Goal: Use online tool/utility: Utilize a website feature to perform a specific function

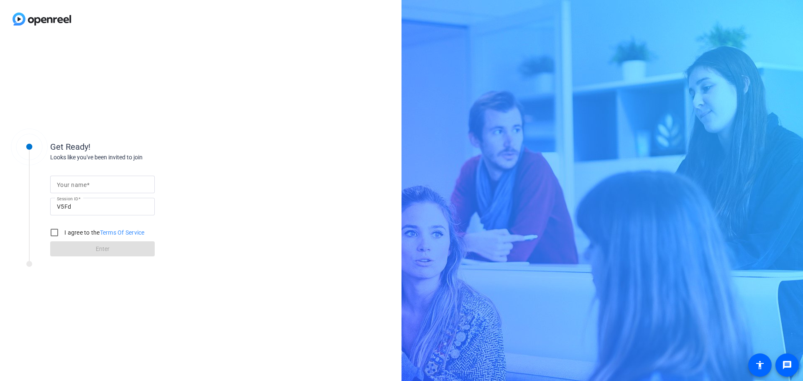
click at [80, 187] on mat-label "Your name" at bounding box center [72, 184] width 30 height 7
click at [80, 187] on input "Your name" at bounding box center [102, 184] width 91 height 10
type input "[PERSON_NAME]"
click at [50, 233] on input "I agree to the Terms Of Service" at bounding box center [54, 232] width 17 height 17
checkbox input "true"
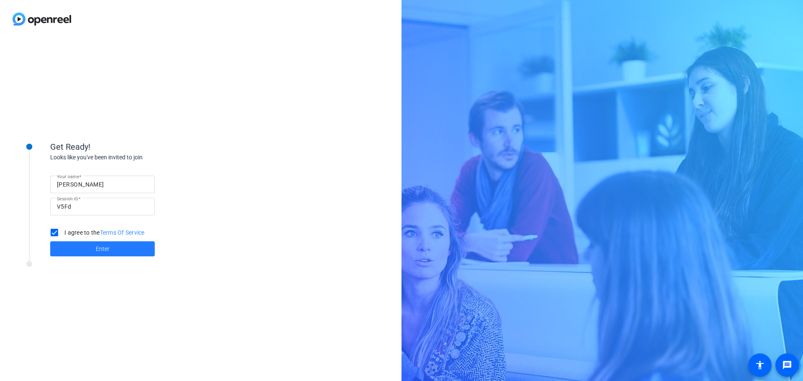
click at [80, 256] on span at bounding box center [102, 249] width 105 height 20
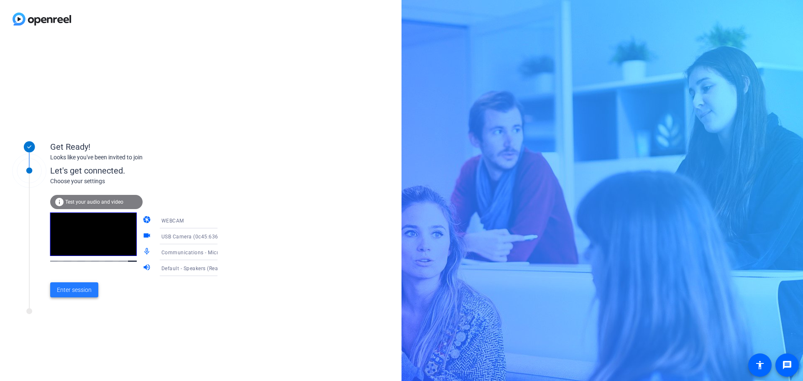
click at [94, 288] on span at bounding box center [74, 290] width 48 height 20
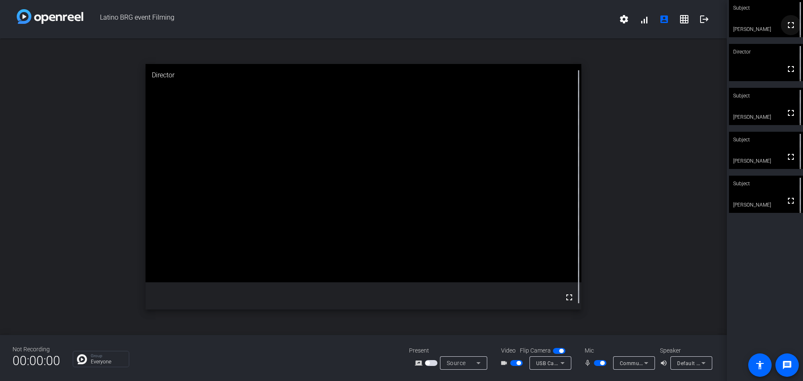
click at [786, 26] on mat-icon "fullscreen" at bounding box center [791, 25] width 10 height 10
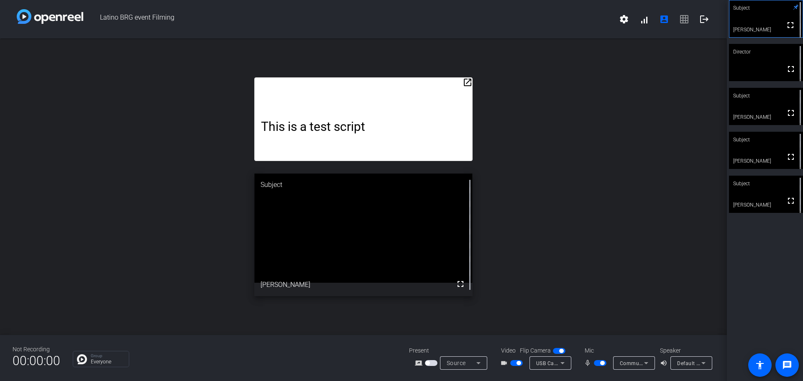
click at [763, 74] on video at bounding box center [766, 62] width 74 height 37
click at [775, 33] on video at bounding box center [766, 18] width 74 height 37
click at [793, 8] on icon at bounding box center [796, 7] width 6 height 6
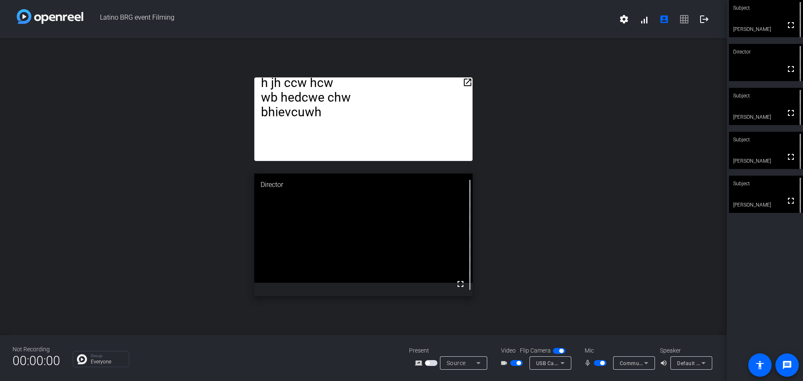
click at [597, 364] on span "button" at bounding box center [600, 363] width 13 height 6
click at [597, 364] on span "button" at bounding box center [596, 363] width 4 height 4
click at [603, 361] on span "button" at bounding box center [602, 363] width 4 height 4
click at [603, 361] on span "button" at bounding box center [600, 363] width 13 height 6
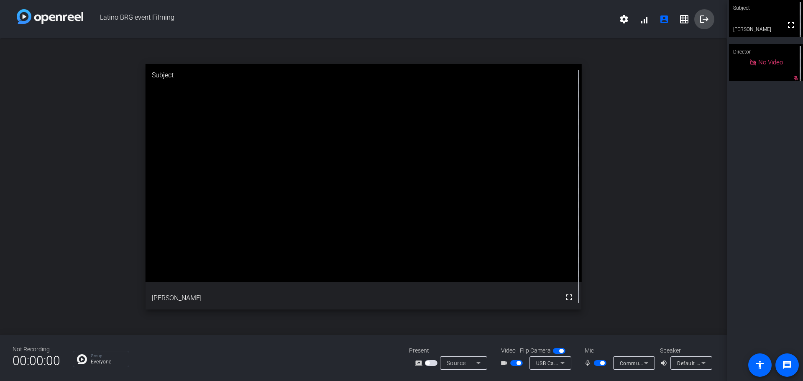
click at [704, 20] on mat-icon "logout" at bounding box center [704, 19] width 10 height 10
